Goal: Information Seeking & Learning: Check status

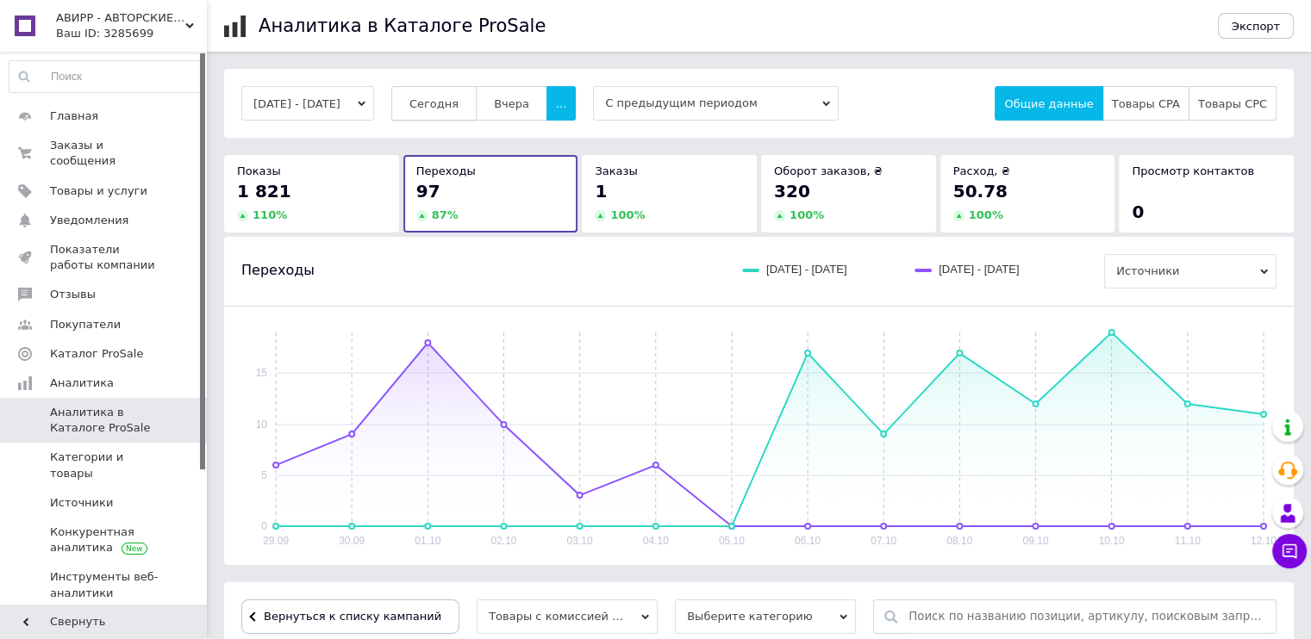
click at [458, 97] on span "Сегодня" at bounding box center [433, 103] width 49 height 13
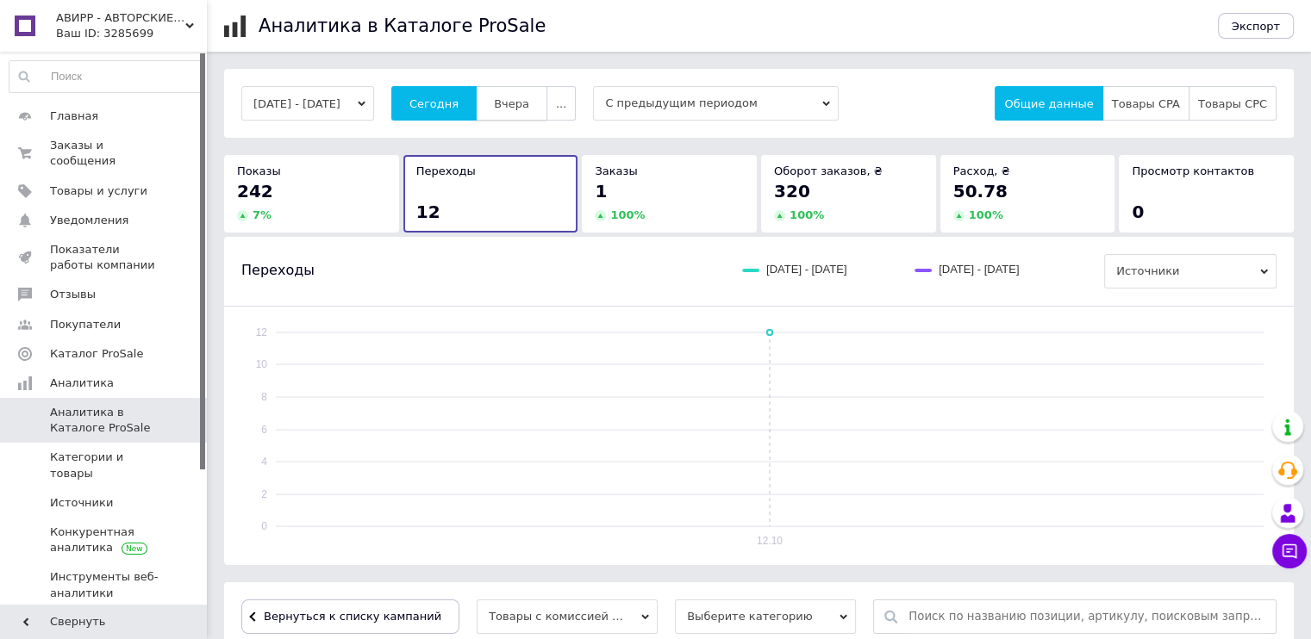
click at [529, 97] on span "Вчера" at bounding box center [511, 103] width 35 height 13
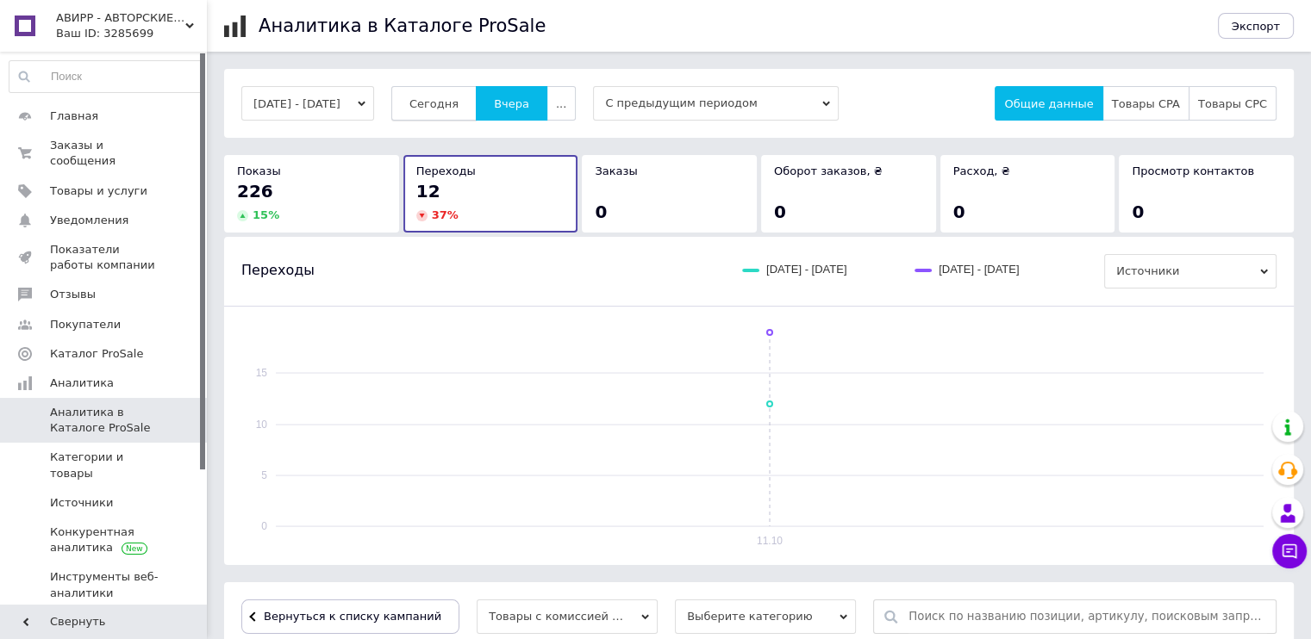
click at [472, 111] on button "Сегодня" at bounding box center [433, 103] width 85 height 34
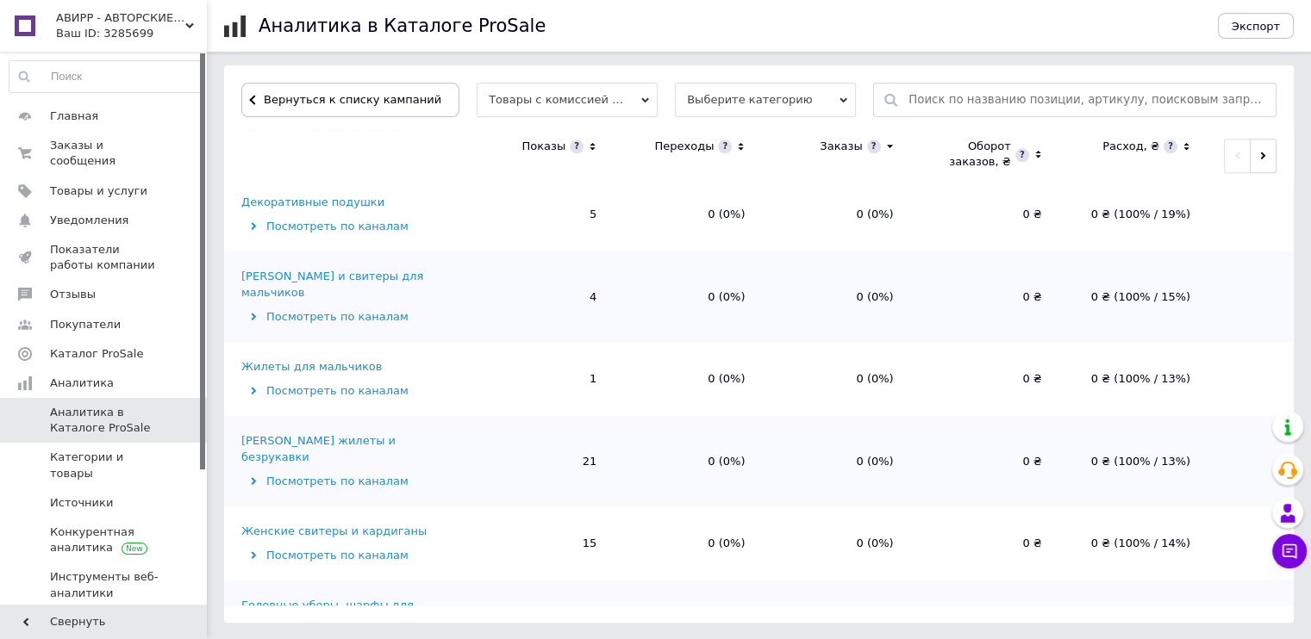
scroll to position [1585, 0]
click at [428, 595] on div "Головные уборы, шарфы для животных" at bounding box center [351, 610] width 220 height 31
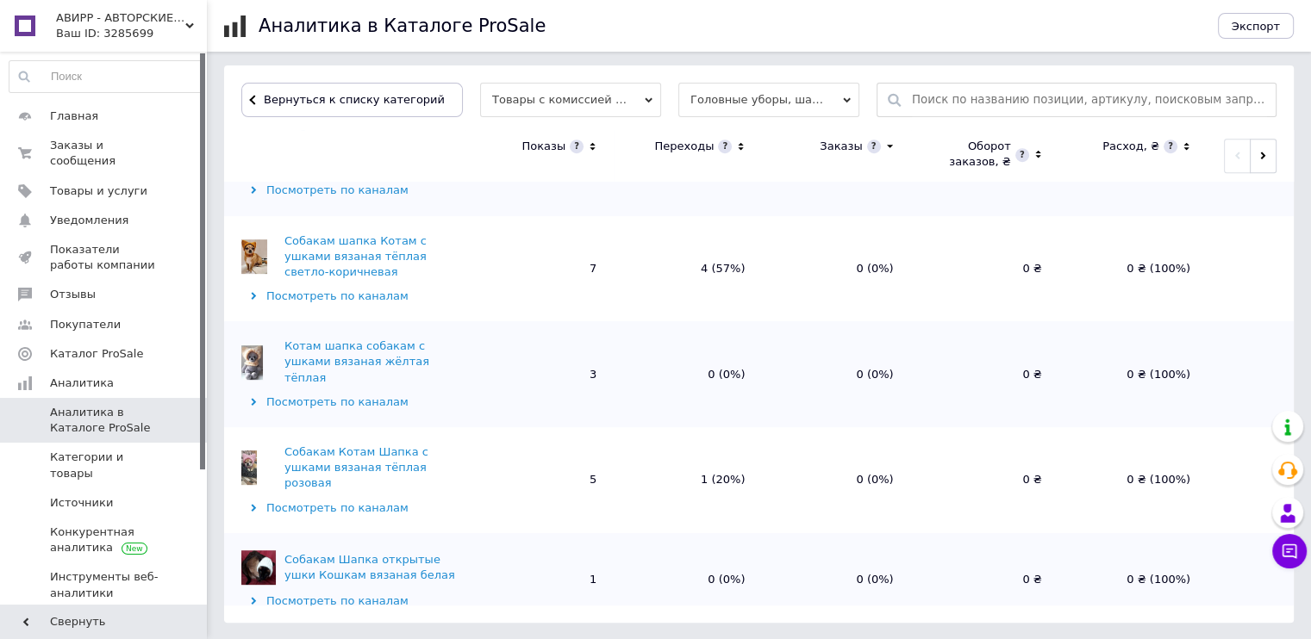
scroll to position [903, 0]
click at [359, 97] on span "Вернуться к списку категорий" at bounding box center [351, 99] width 185 height 13
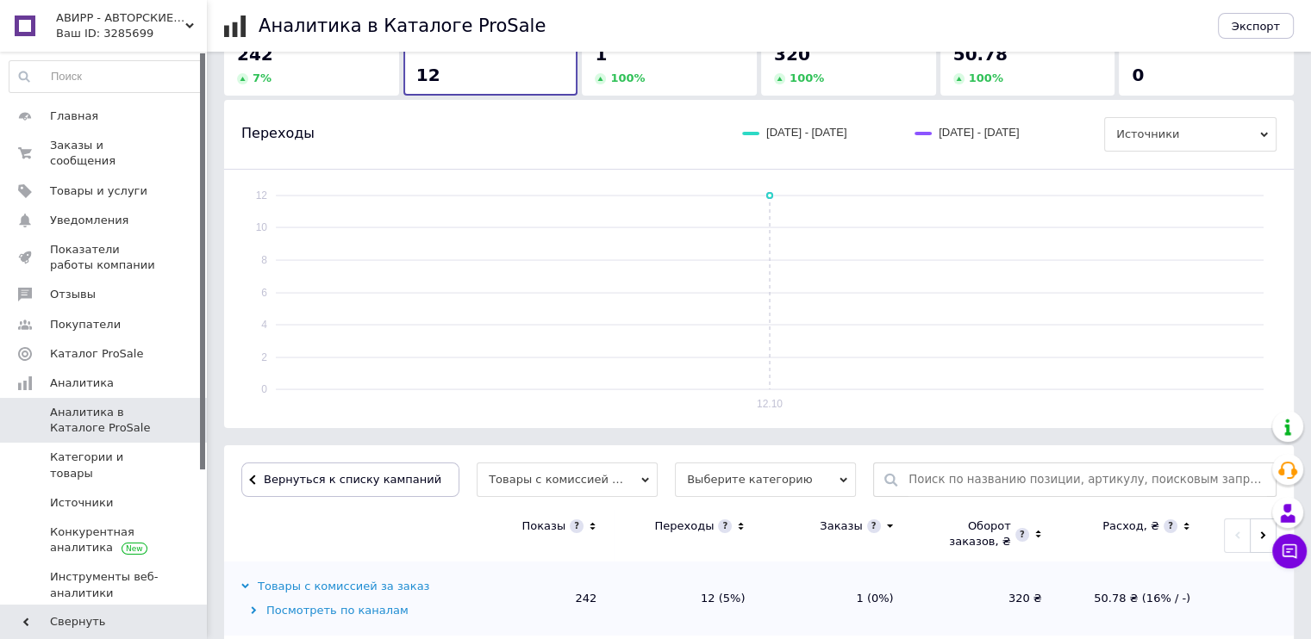
scroll to position [0, 0]
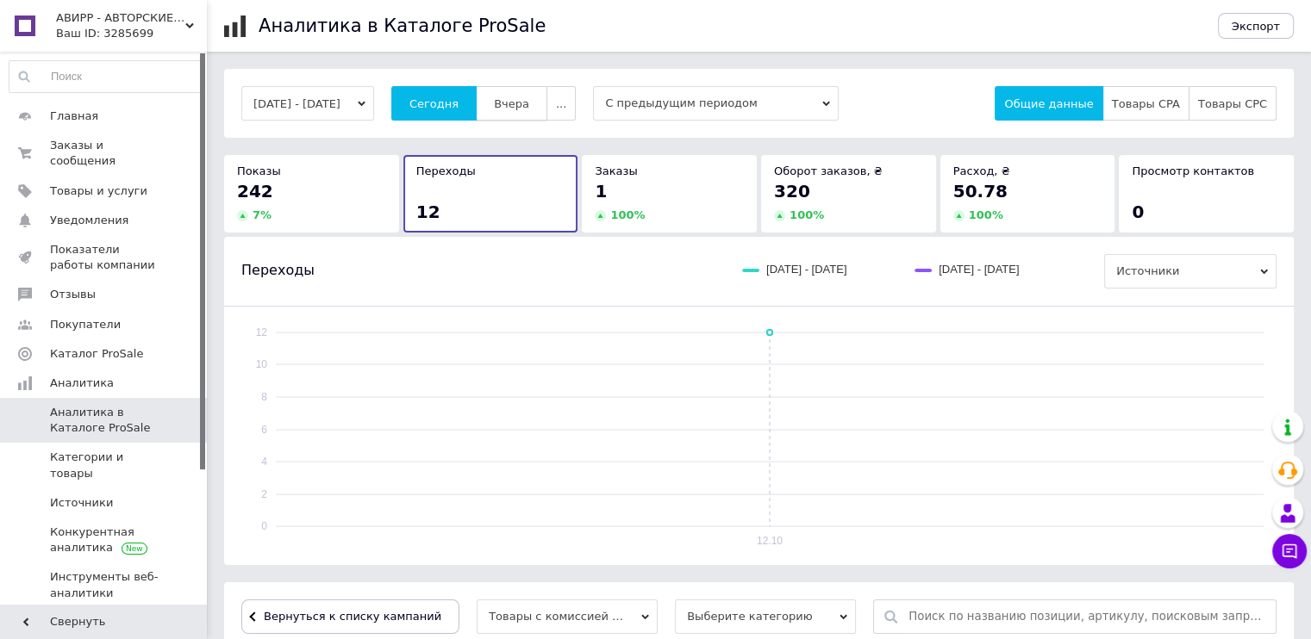
click at [529, 102] on span "Вчера" at bounding box center [511, 103] width 35 height 13
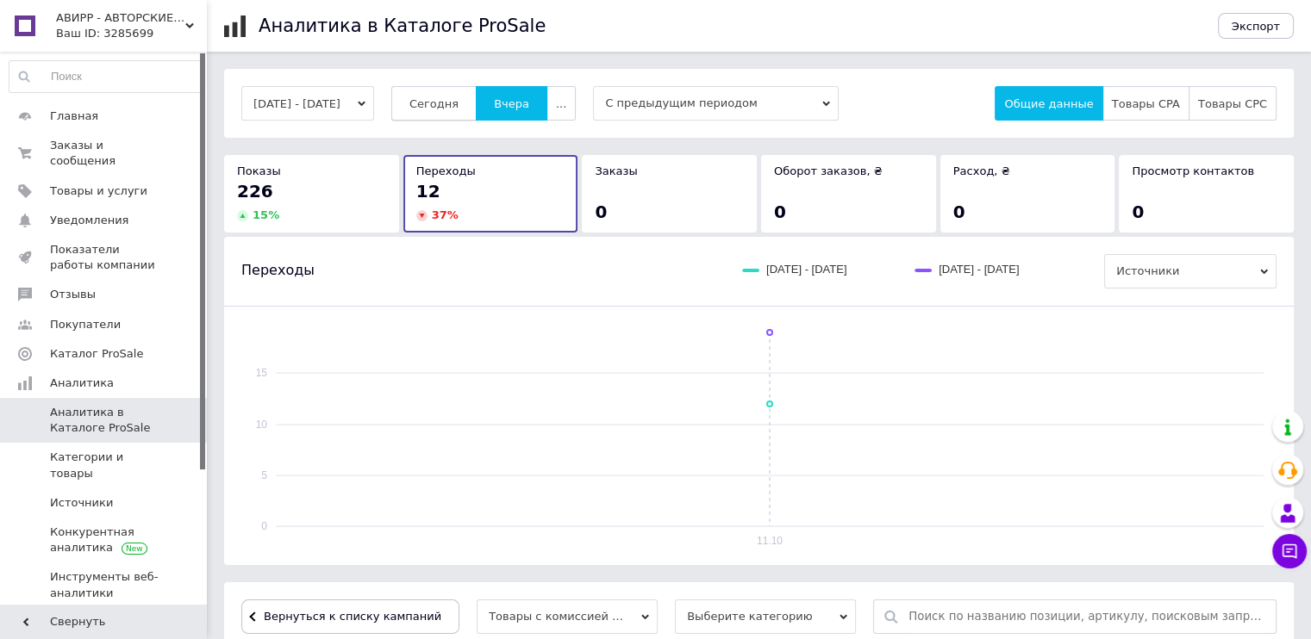
click at [458, 102] on span "Сегодня" at bounding box center [433, 103] width 49 height 13
